Goal: Find specific page/section: Find specific page/section

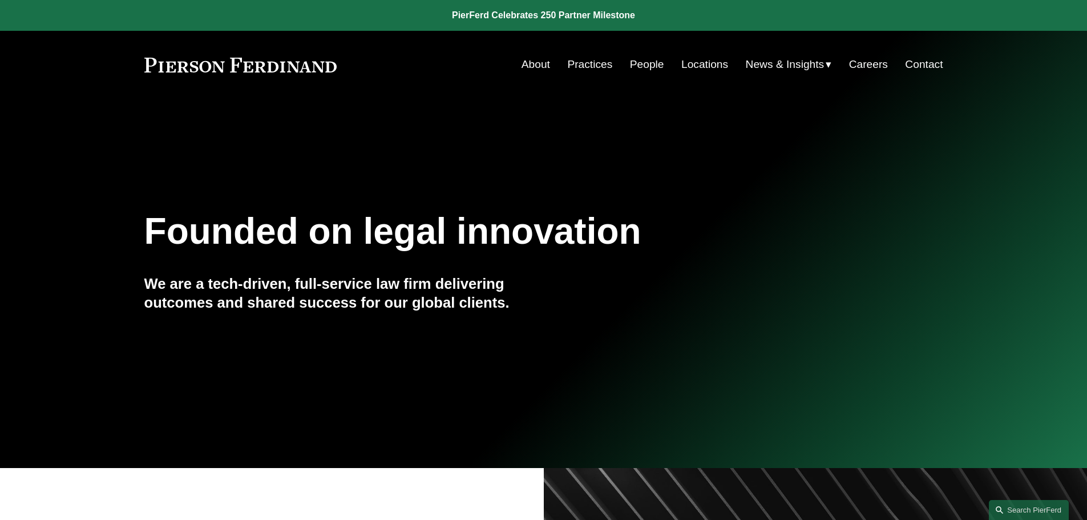
click at [630, 64] on link "People" at bounding box center [647, 65] width 34 height 22
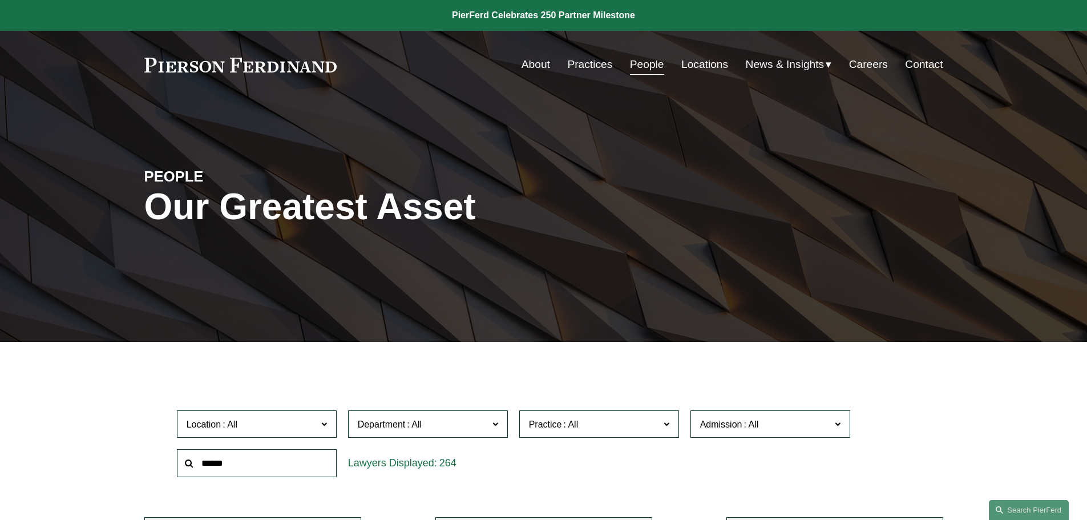
click at [321, 464] on input "text" at bounding box center [257, 463] width 160 height 28
type input "*****"
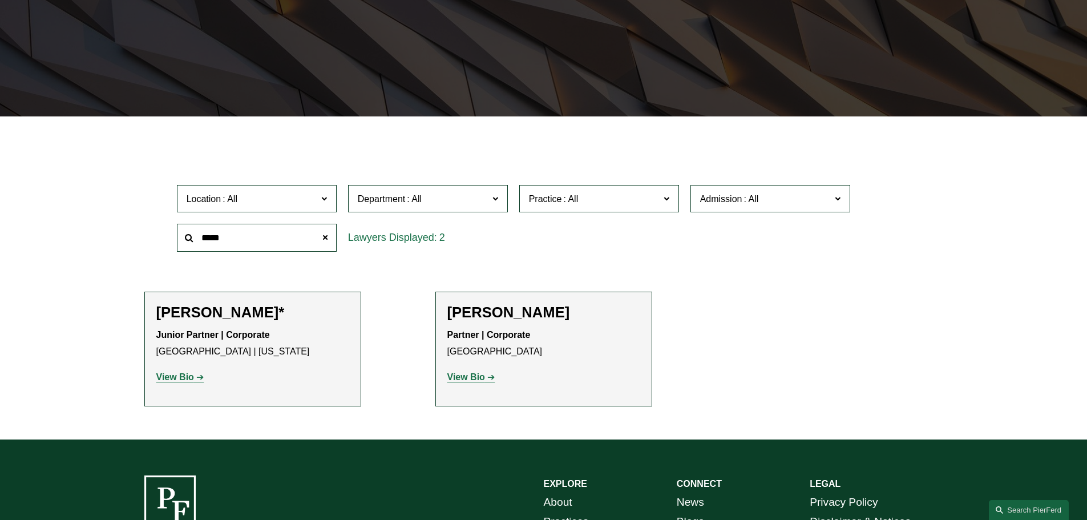
scroll to position [228, 0]
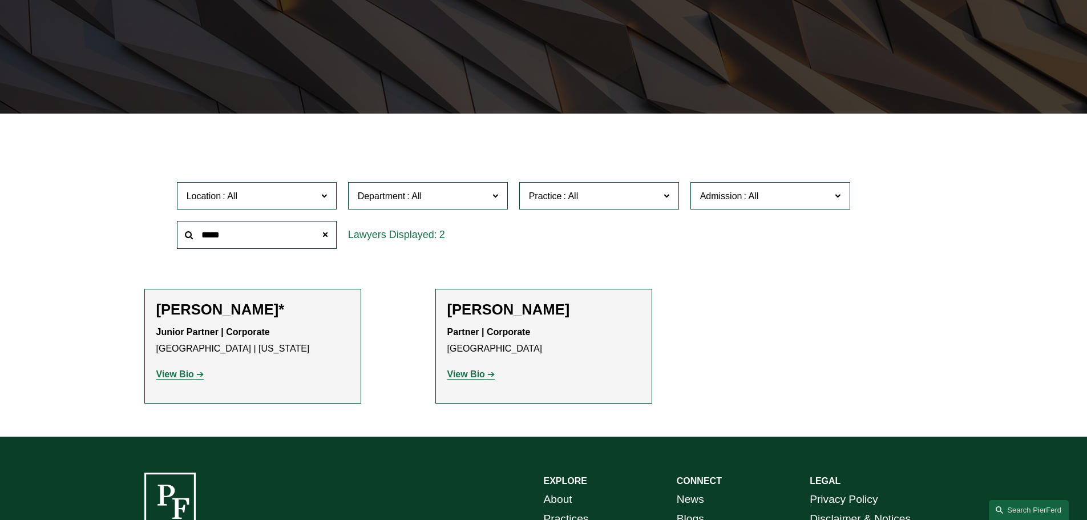
click at [164, 377] on strong "View Bio" at bounding box center [175, 374] width 38 height 10
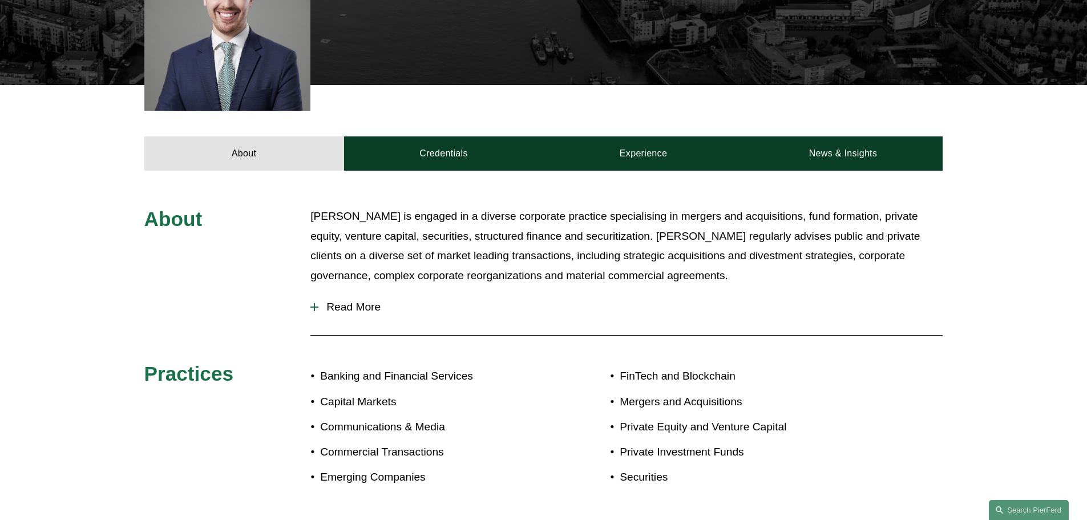
scroll to position [342, 0]
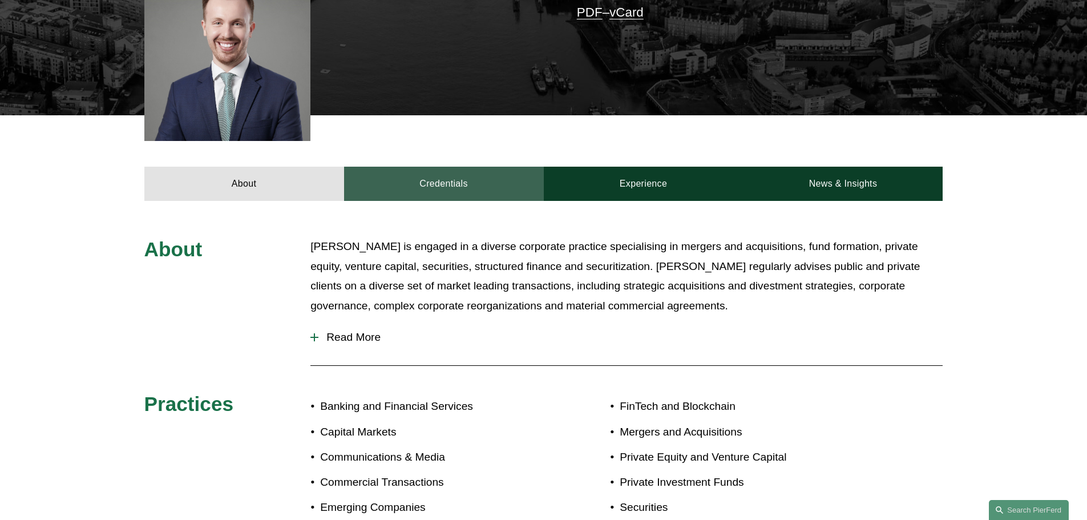
click at [429, 179] on link "Credentials" at bounding box center [444, 184] width 200 height 34
